Goal: Task Accomplishment & Management: Use online tool/utility

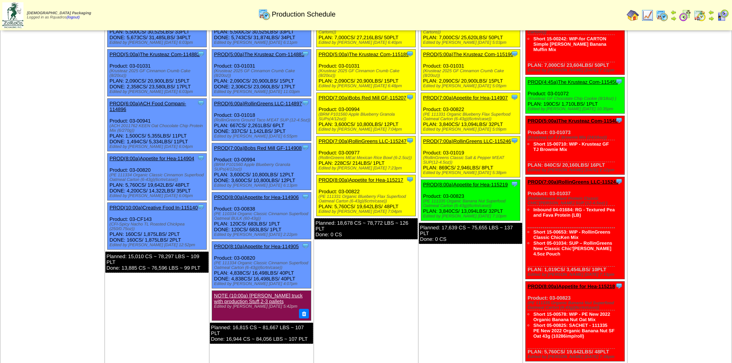
scroll to position [419, 0]
click at [59, 100] on ul at bounding box center [52, 55] width 103 height 115
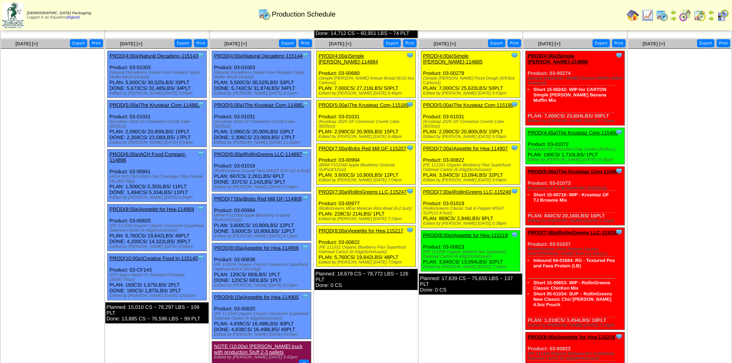
scroll to position [369, 0]
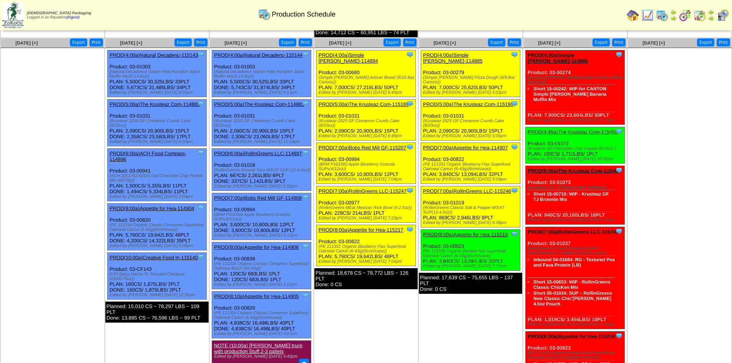
drag, startPoint x: 163, startPoint y: 203, endPoint x: 172, endPoint y: 197, distance: 10.9
click at [163, 206] on link "PROD(8:00a)Appetite for Hea-114904" at bounding box center [152, 209] width 85 height 6
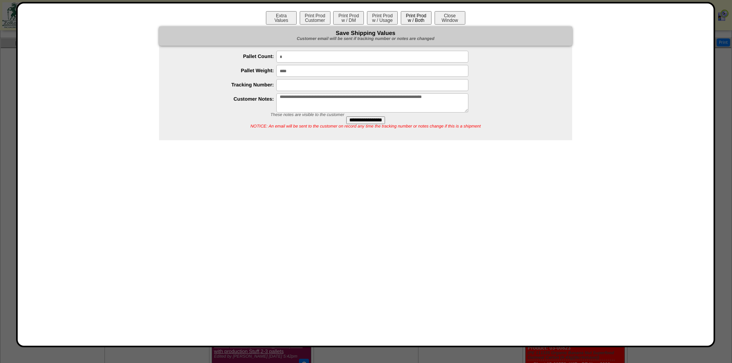
click at [420, 17] on button "Print Prod w / Both" at bounding box center [416, 17] width 31 height 13
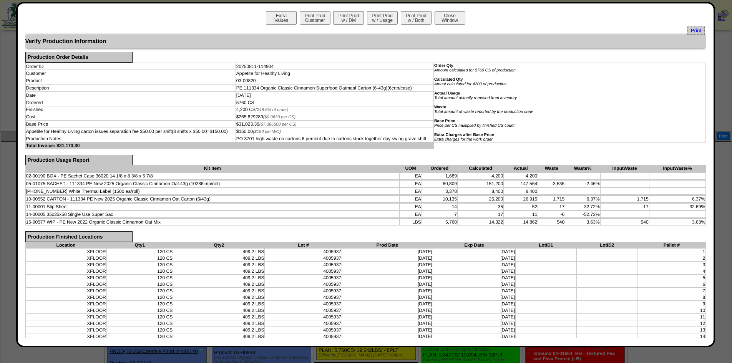
scroll to position [179, 0]
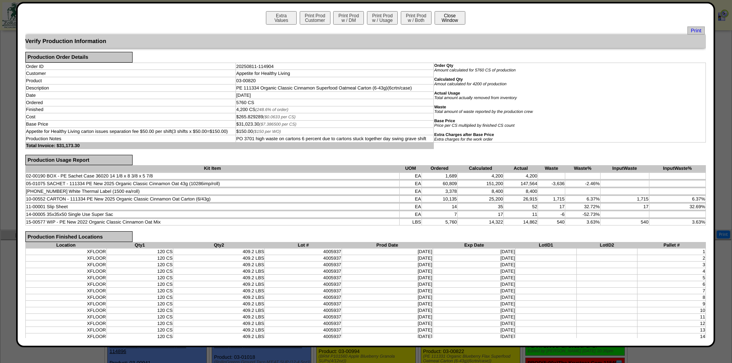
click at [451, 17] on button "Close Window" at bounding box center [450, 17] width 31 height 13
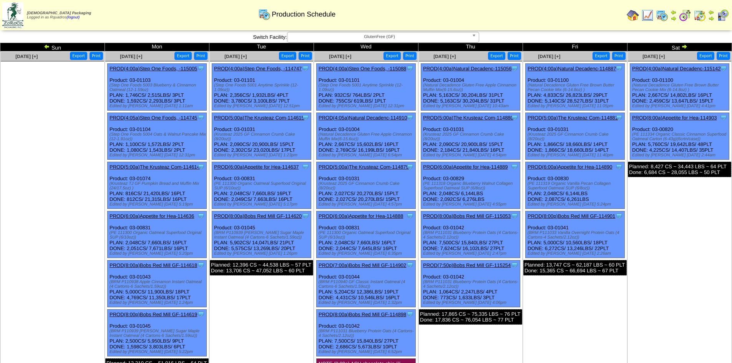
click at [38, 217] on td "Aug 03 [+] Print Export" at bounding box center [52, 229] width 105 height 356
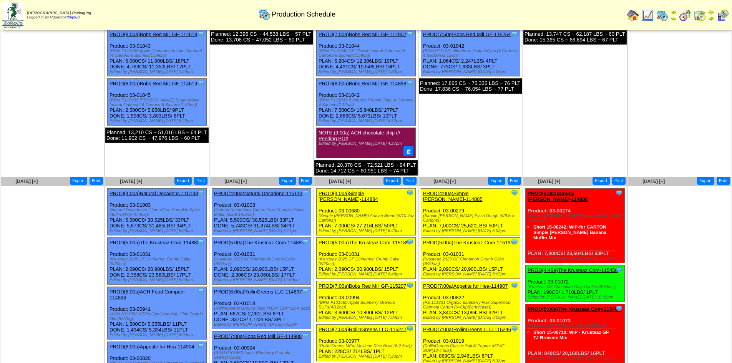
scroll to position [192, 0]
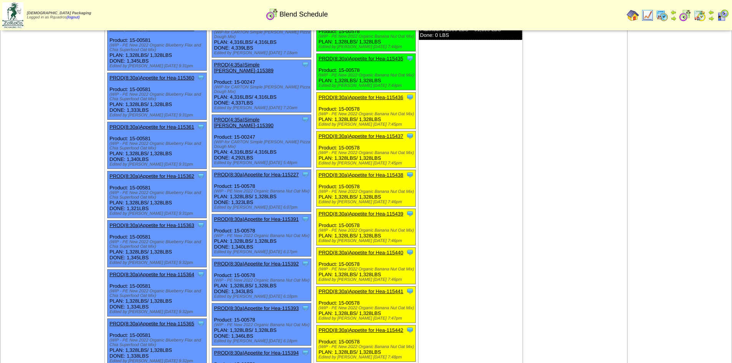
scroll to position [2173, 0]
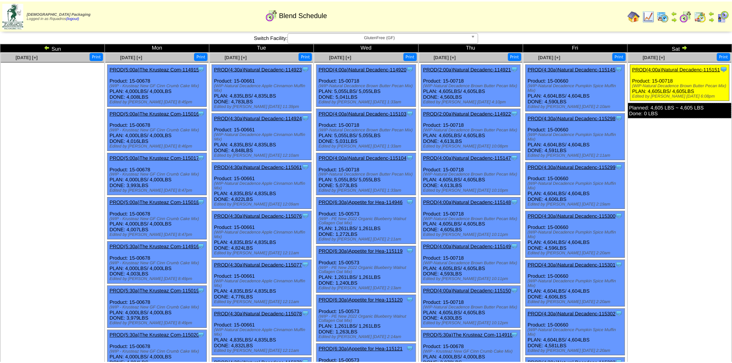
scroll to position [2173, 0]
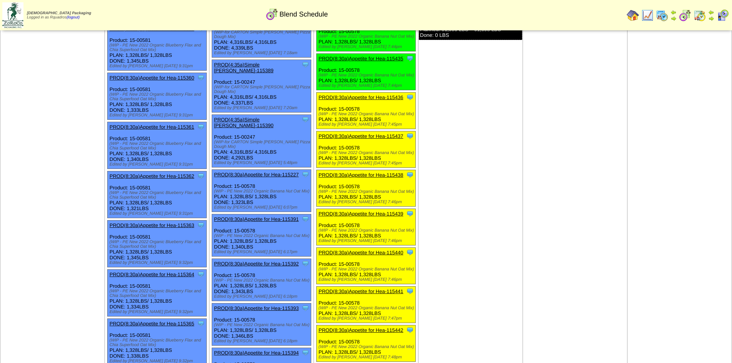
click at [521, 145] on td "Aug 14 [+] Print Clone Item PROD(4:30a)Simple Mills-114927 Simple Mills Schedul…" at bounding box center [470, 88] width 105 height 1181
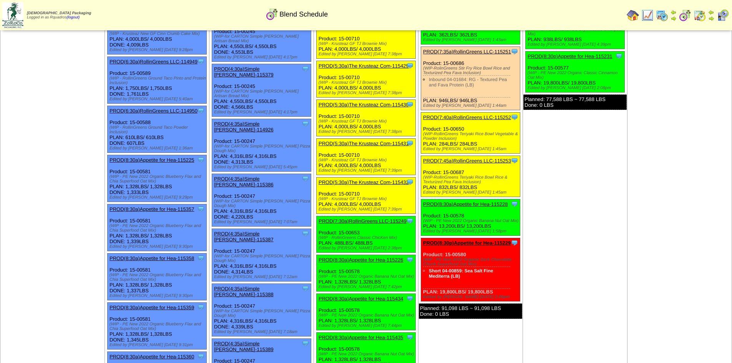
scroll to position [1856, 0]
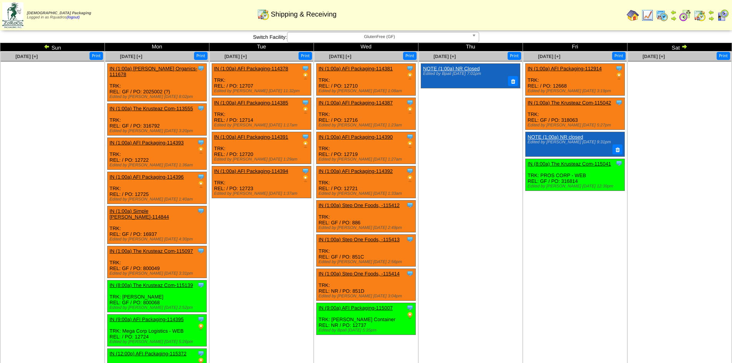
click at [463, 245] on td "Aug 21 [+] Print Clone Item NOTE (1:00a) NR Closed Edited by Bpali 8/8 7:01pm" at bounding box center [470, 217] width 105 height 332
click at [47, 47] on img at bounding box center [47, 46] width 6 height 6
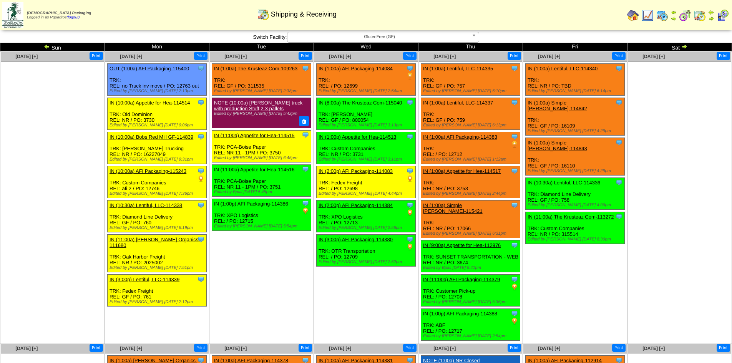
click at [261, 247] on td "[DATE] [+] Print Clone Item IN (1:00a) The Krusteaz Com-109263 The Krusteaz Com…" at bounding box center [261, 197] width 105 height 292
click at [590, 67] on link "IN (1:00a) Lentiful, LLC-114340" at bounding box center [563, 69] width 70 height 6
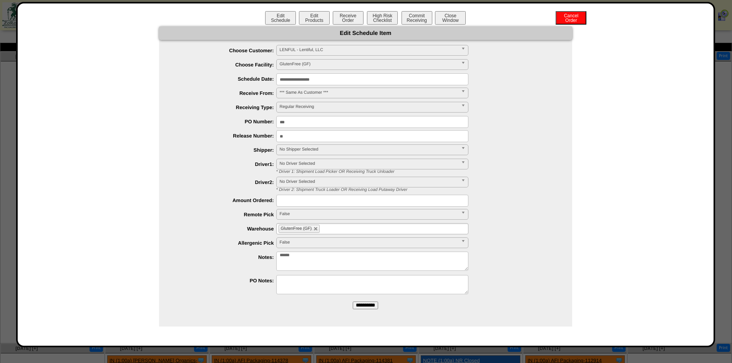
drag, startPoint x: 295, startPoint y: 136, endPoint x: 241, endPoint y: 135, distance: 53.8
click at [241, 135] on li "Release Number: **" at bounding box center [373, 136] width 398 height 12
drag, startPoint x: 291, startPoint y: 119, endPoint x: 226, endPoint y: 122, distance: 65.0
click at [226, 122] on li "PO Number: ***" at bounding box center [373, 122] width 398 height 12
type input "***"
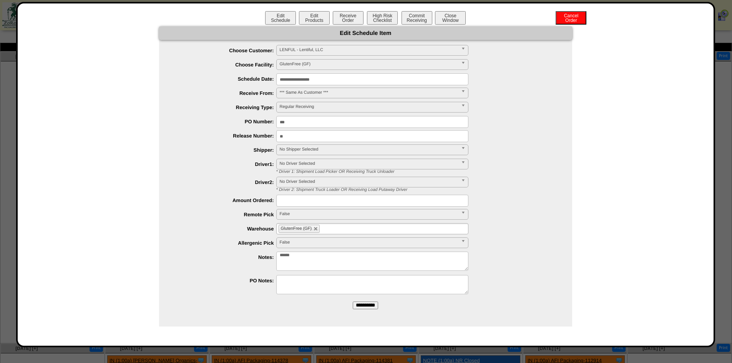
click at [374, 309] on input "**********" at bounding box center [365, 306] width 25 height 8
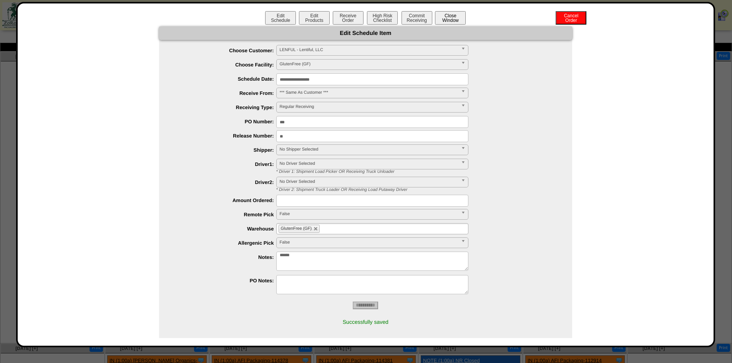
click at [455, 17] on button "Close Window" at bounding box center [450, 17] width 31 height 13
